Goal: Information Seeking & Learning: Learn about a topic

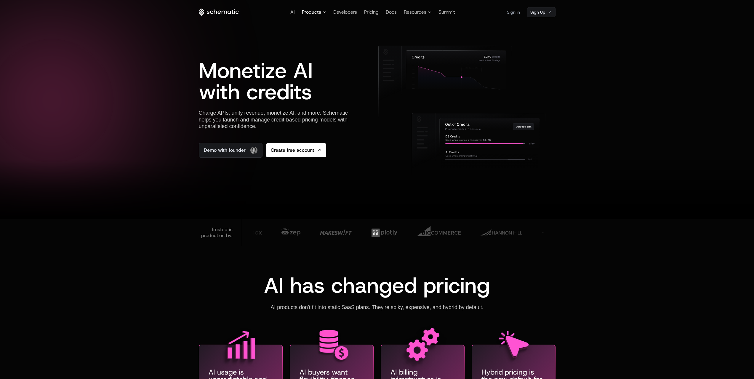
click at [319, 12] on span "Products" at bounding box center [311, 12] width 19 height 7
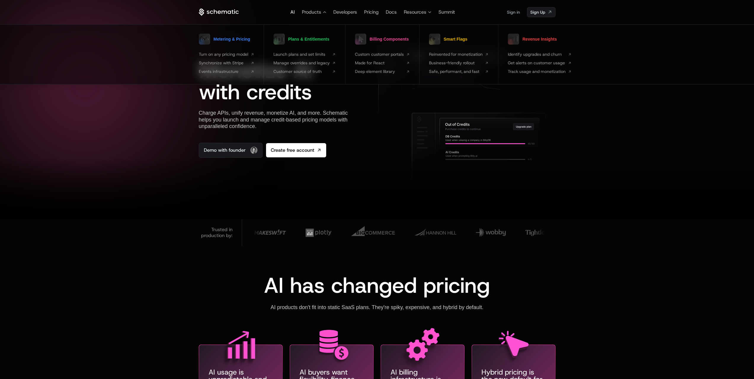
click at [294, 14] on span "AI" at bounding box center [292, 12] width 4 height 6
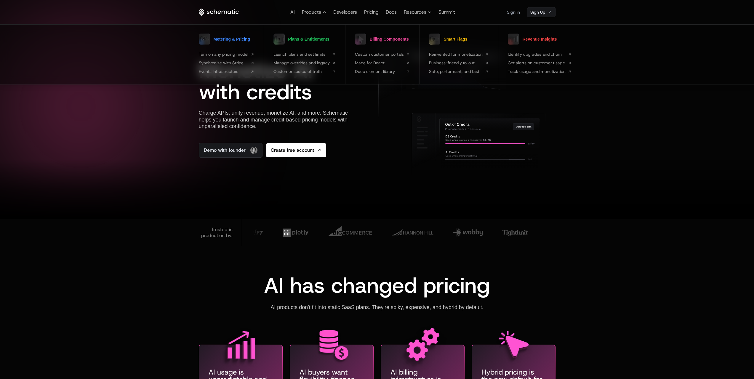
click at [113, 152] on div at bounding box center [81, 106] width 123 height 123
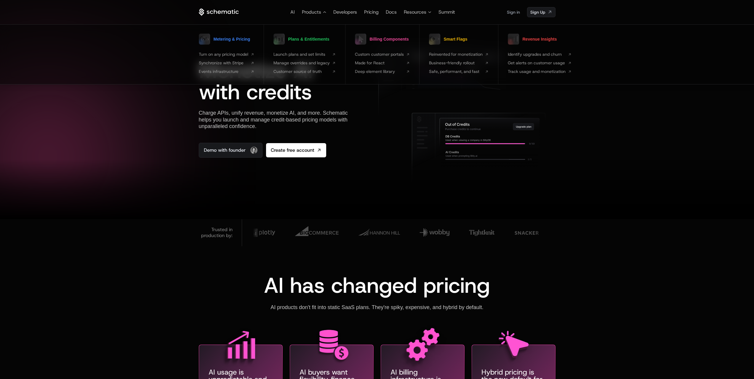
click at [130, 146] on div at bounding box center [377, 189] width 754 height 379
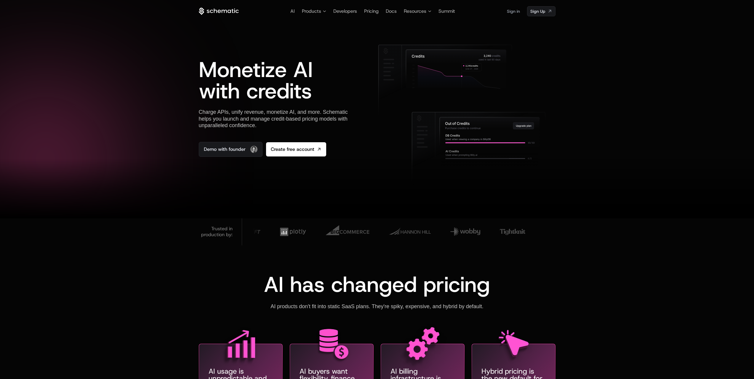
scroll to position [2, 0]
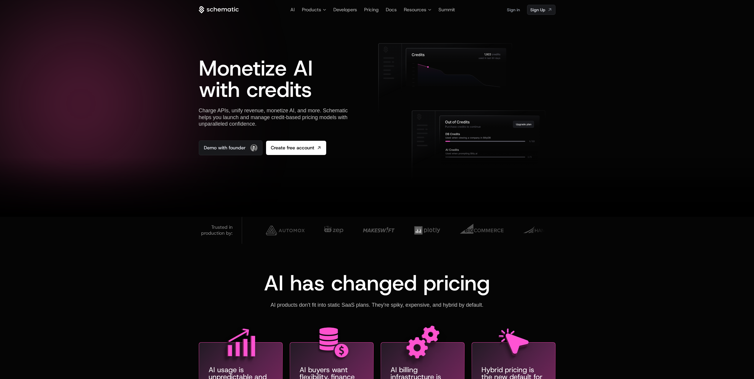
scroll to position [2, 0]
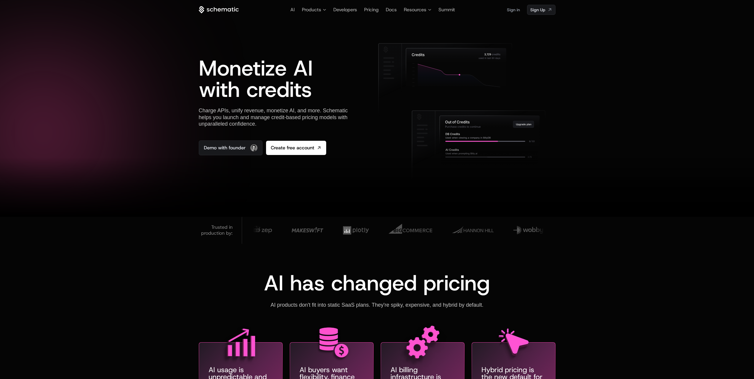
click at [159, 117] on div at bounding box center [377, 186] width 754 height 379
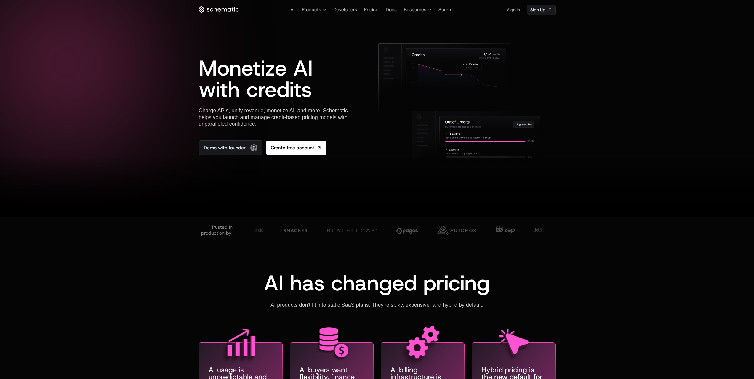
click at [106, 93] on div at bounding box center [65, 62] width 123 height 123
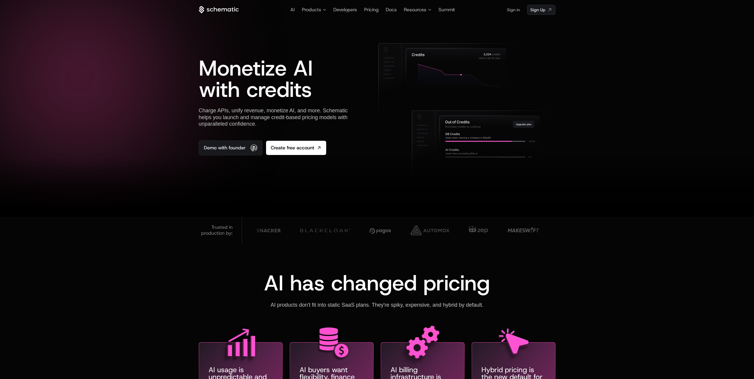
click at [130, 117] on div at bounding box center [377, 186] width 754 height 379
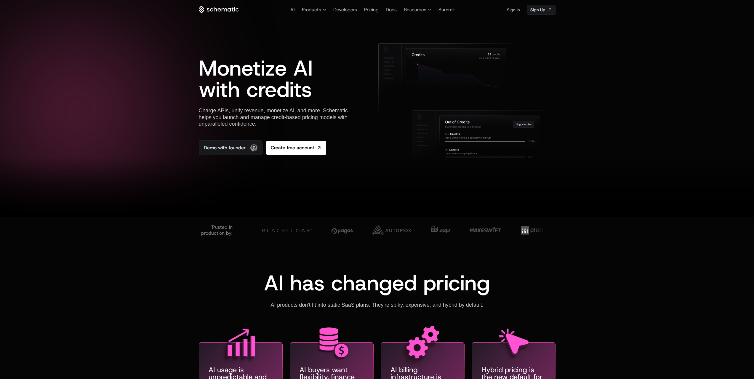
click at [98, 203] on div at bounding box center [377, 187] width 754 height 59
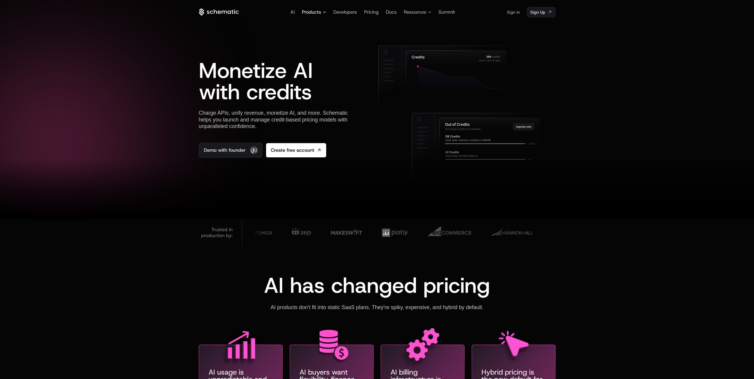
click at [313, 12] on span "Products" at bounding box center [311, 12] width 19 height 7
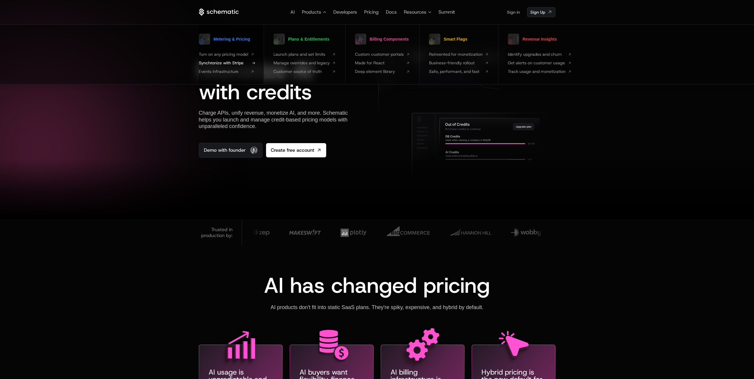
click at [228, 62] on span "Synchronize with Stripe" at bounding box center [223, 63] width 49 height 6
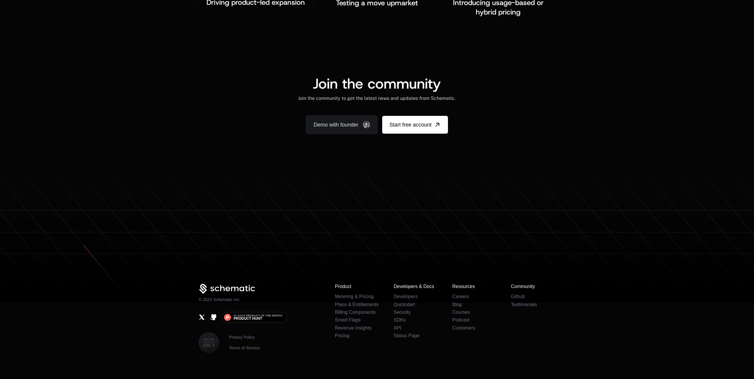
scroll to position [1062, 0]
